Goal: Navigation & Orientation: Find specific page/section

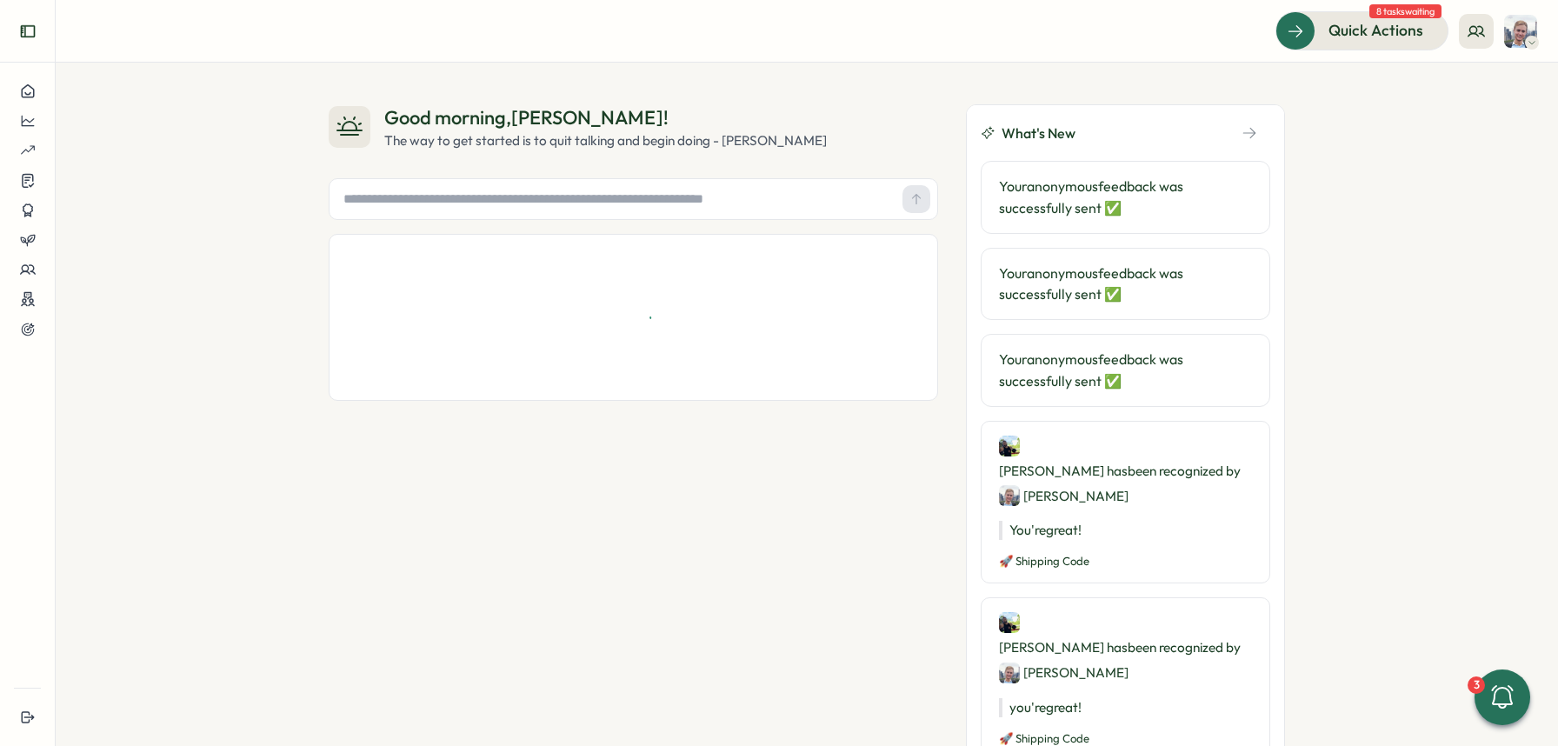
click at [32, 23] on icon "Expand sidebar" at bounding box center [27, 31] width 17 height 17
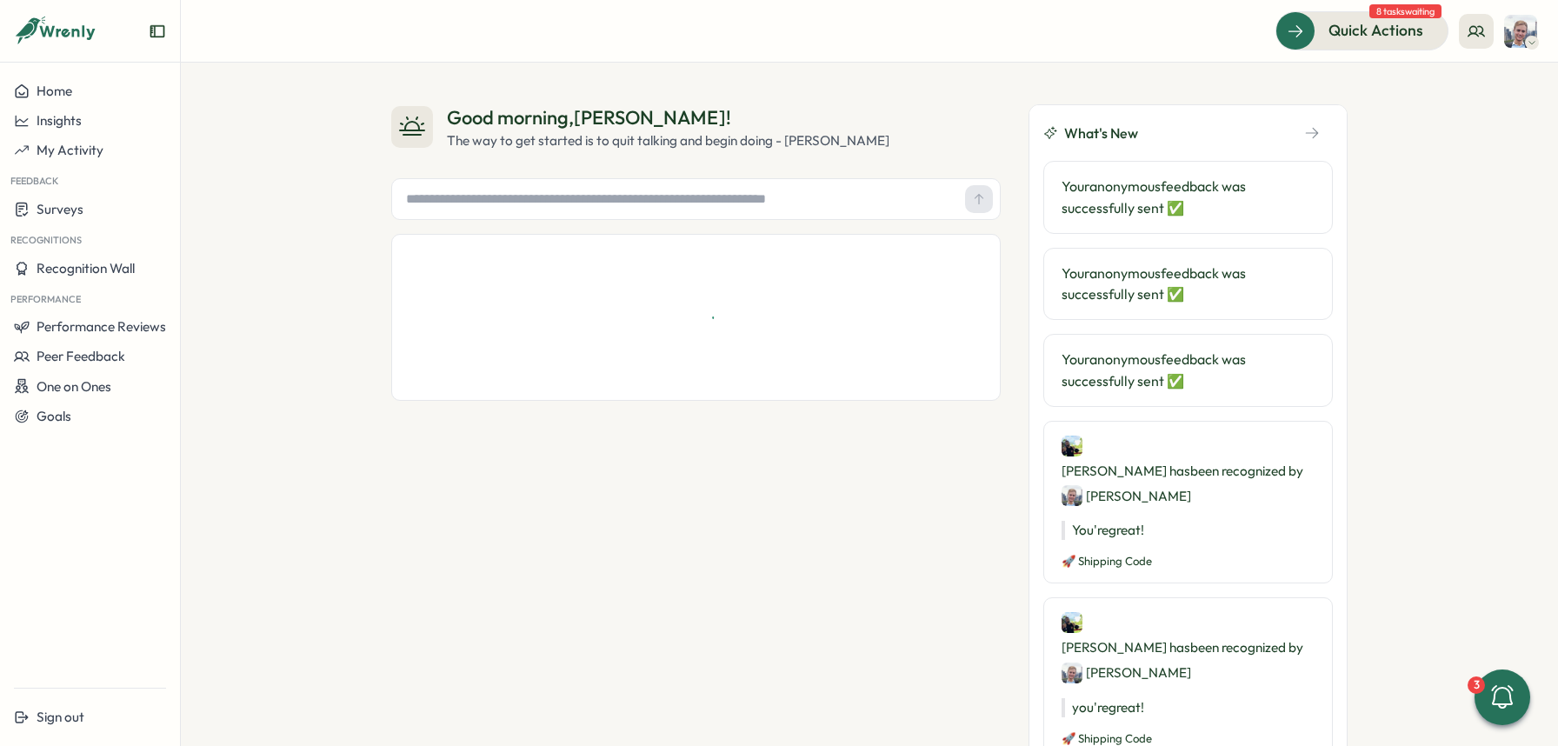
click at [59, 96] on span "Home" at bounding box center [55, 91] width 36 height 17
